Goal: Task Accomplishment & Management: Complete application form

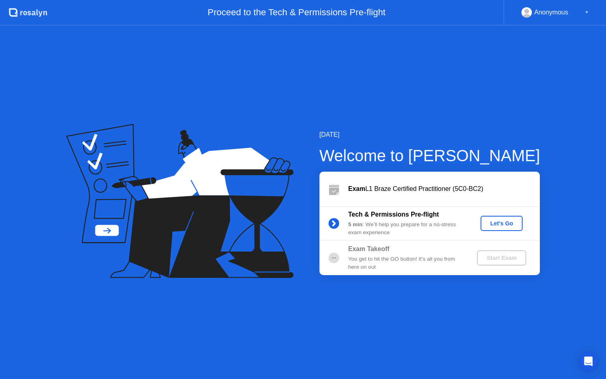
click at [500, 222] on div "Let's Go" at bounding box center [502, 223] width 36 height 6
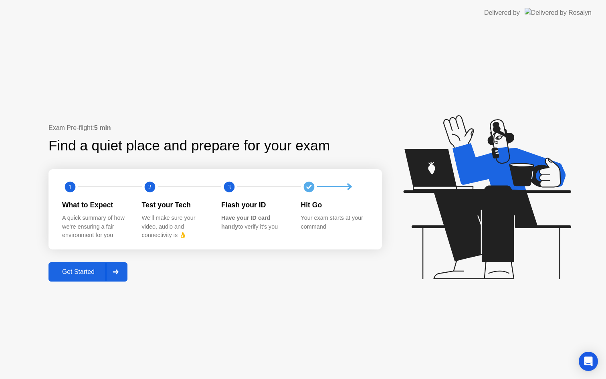
click at [85, 272] on div "Get Started" at bounding box center [78, 271] width 55 height 7
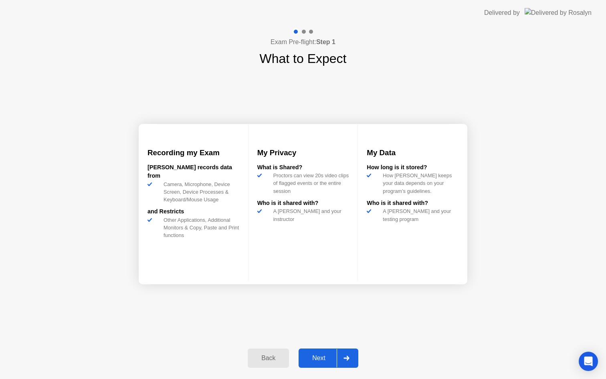
click at [327, 359] on div "Next" at bounding box center [319, 357] width 36 height 7
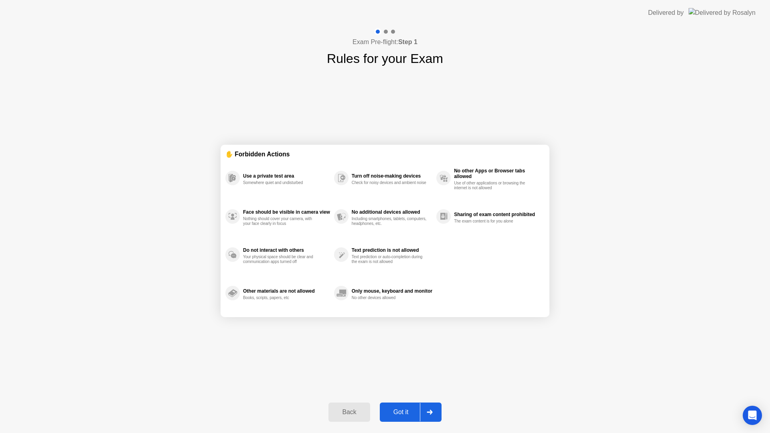
click at [415, 378] on div "Got it" at bounding box center [401, 411] width 38 height 7
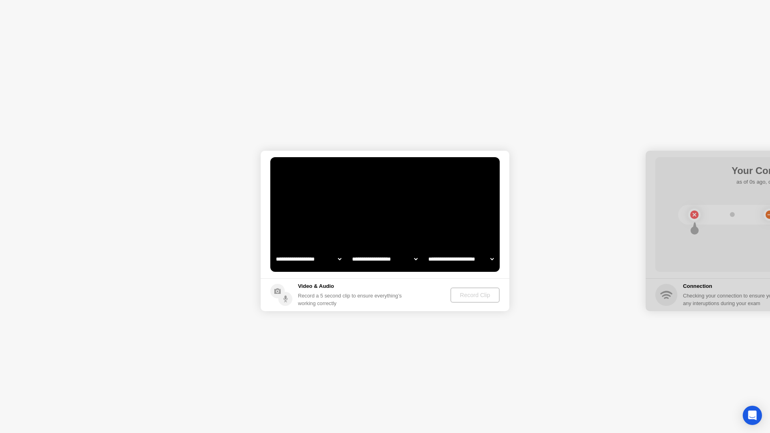
select select "**********"
select select "*******"
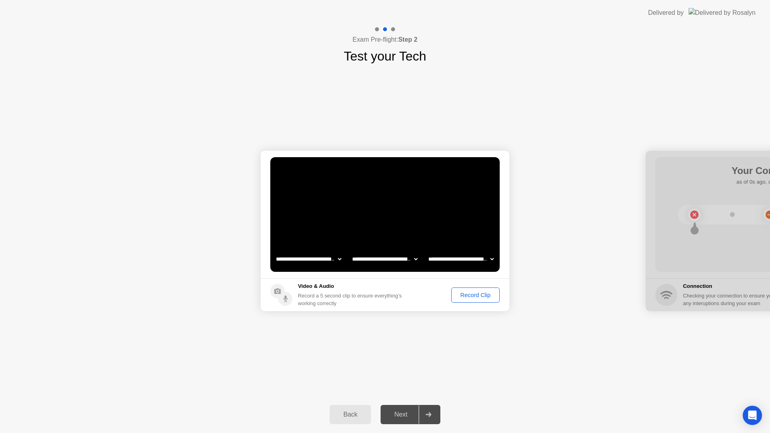
click at [315, 256] on select "**********" at bounding box center [308, 259] width 69 height 16
select select "**********"
click at [466, 293] on div "Record Clip" at bounding box center [475, 295] width 43 height 6
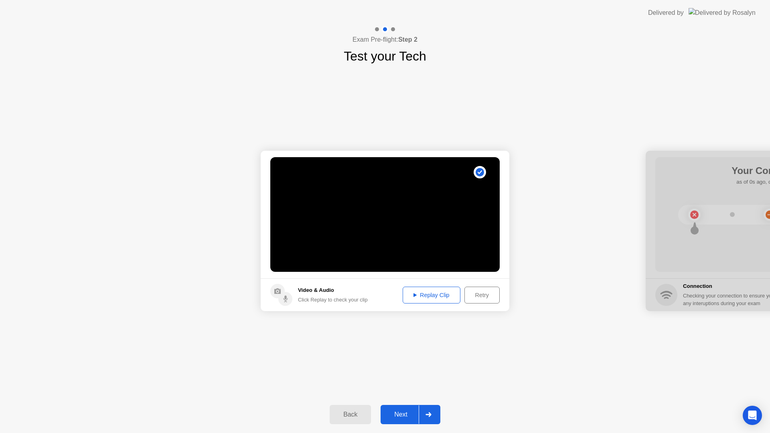
click at [438, 295] on div "Replay Clip" at bounding box center [431, 295] width 52 height 6
click at [404, 378] on div "Next" at bounding box center [401, 414] width 36 height 7
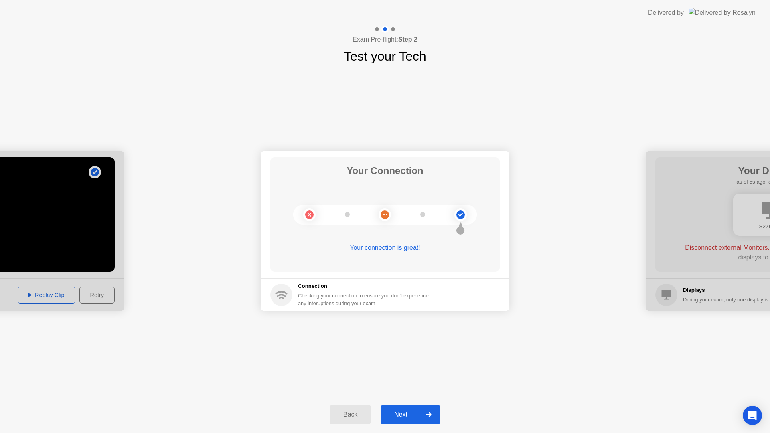
click at [403, 378] on div "Next" at bounding box center [401, 414] width 36 height 7
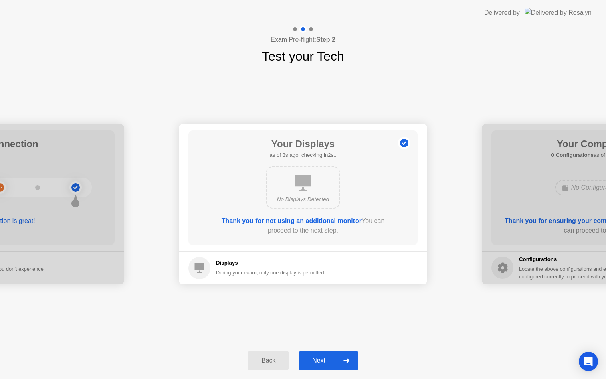
click at [324, 357] on div "Next" at bounding box center [319, 360] width 36 height 7
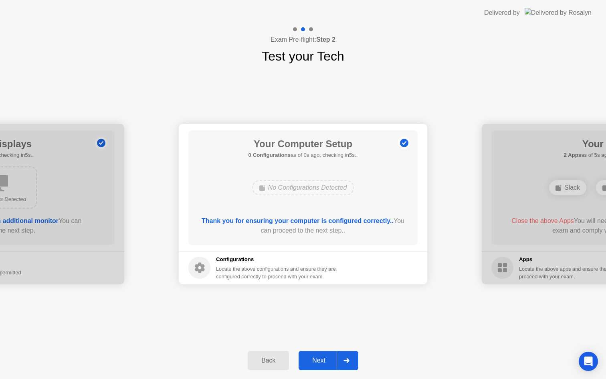
click at [324, 357] on div "Next" at bounding box center [319, 360] width 36 height 7
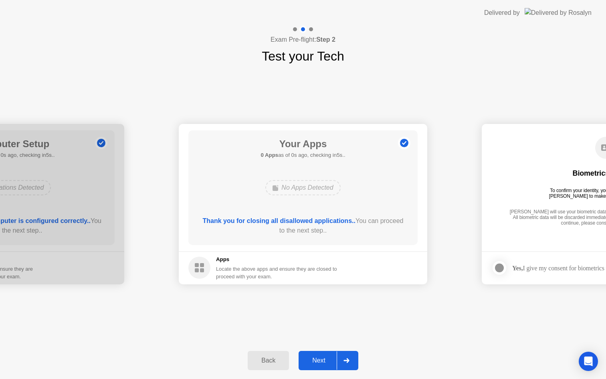
click at [318, 360] on div "Next" at bounding box center [319, 360] width 36 height 7
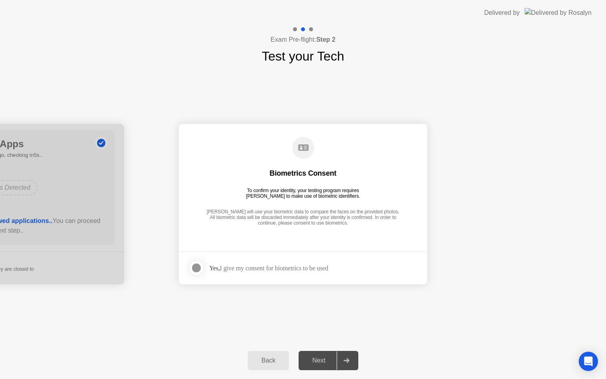
click at [318, 358] on div "Next" at bounding box center [319, 360] width 36 height 7
click at [277, 265] on div "Yes, I give my consent for biometrics to be used" at bounding box center [268, 268] width 119 height 8
click at [194, 268] on div at bounding box center [197, 268] width 10 height 10
click at [313, 358] on div "Next" at bounding box center [319, 360] width 36 height 7
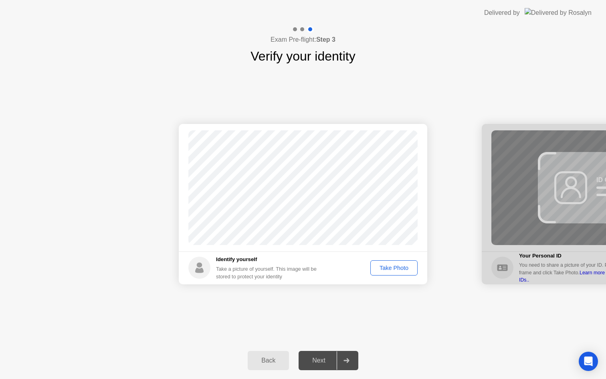
click at [313, 358] on div "Next" at bounding box center [319, 360] width 36 height 7
click at [379, 279] on footer "Identify yourself Take a picture of yourself. This image will be stored to prot…" at bounding box center [303, 267] width 249 height 33
click at [383, 271] on div "Take Photo" at bounding box center [394, 268] width 42 height 6
click at [320, 360] on div "Next" at bounding box center [319, 360] width 36 height 7
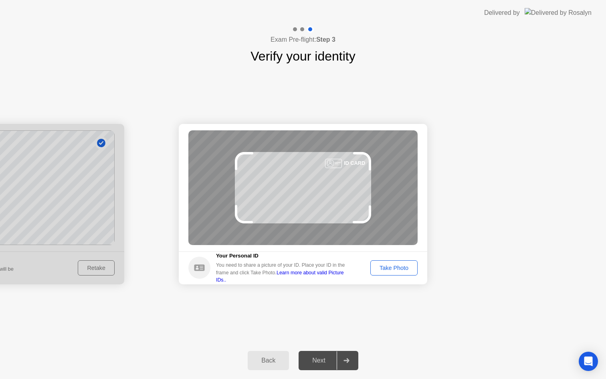
click at [395, 263] on button "Take Photo" at bounding box center [393, 267] width 47 height 15
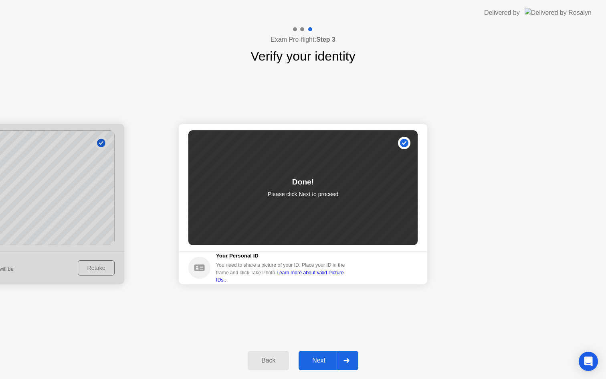
click at [320, 364] on div "Next" at bounding box center [319, 360] width 36 height 7
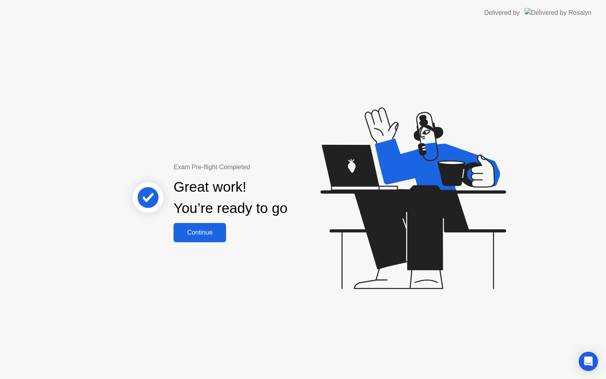
click at [206, 236] on div "Continue" at bounding box center [200, 232] width 48 height 7
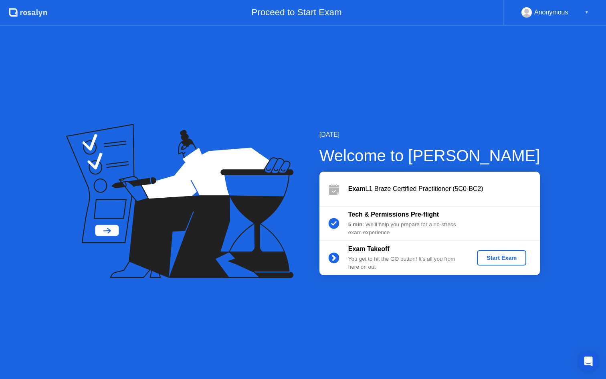
click at [501, 248] on div "Exam Takeoff You get to hit the GO button! It’s all you from here on out Start …" at bounding box center [429, 258] width 220 height 34
click at [501, 256] on div "Start Exam" at bounding box center [501, 258] width 43 height 6
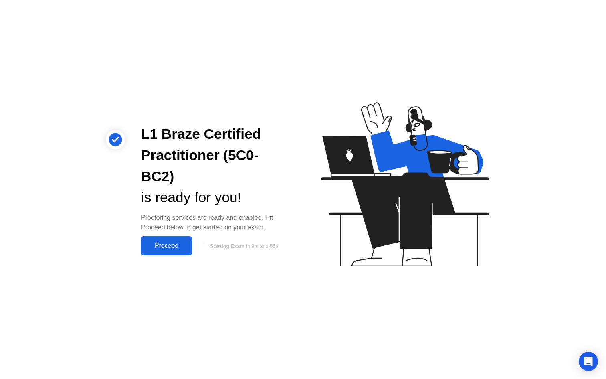
click at [177, 245] on div "Proceed" at bounding box center [167, 245] width 46 height 7
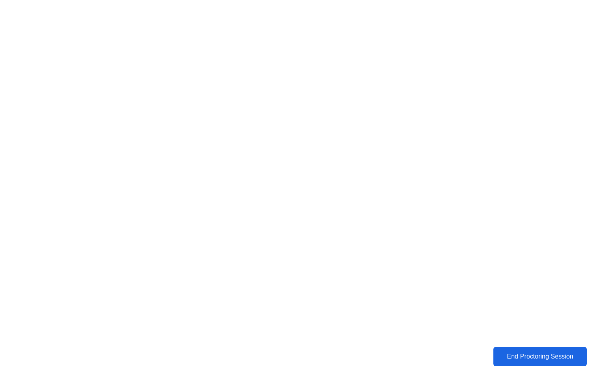
click at [526, 354] on div "End Proctoring Session" at bounding box center [540, 356] width 89 height 7
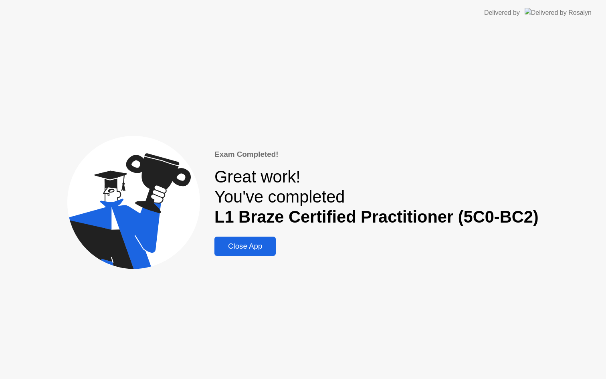
click at [249, 249] on div "Close App" at bounding box center [245, 246] width 57 height 9
